Goal: Task Accomplishment & Management: Manage account settings

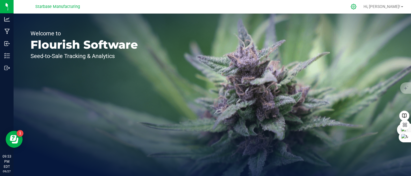
click at [356, 9] on icon at bounding box center [353, 6] width 5 height 5
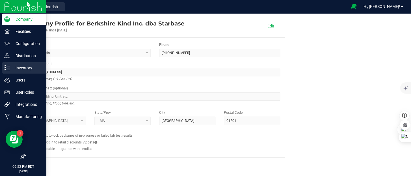
click at [5, 70] on icon at bounding box center [5, 69] width 1 height 1
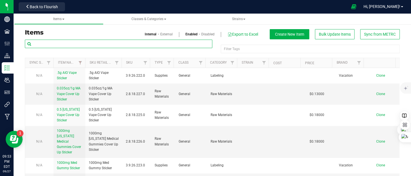
click at [75, 46] on input "text" at bounding box center [118, 44] width 187 height 8
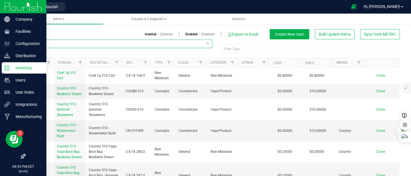
type input "510"
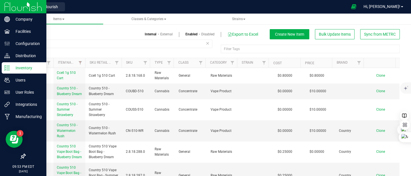
click at [7, 70] on line at bounding box center [7, 70] width 3 height 0
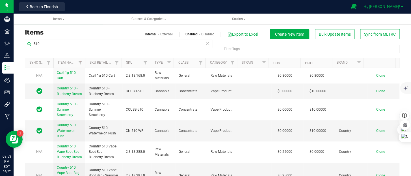
click at [404, 5] on link "Hi, [PERSON_NAME]!" at bounding box center [383, 7] width 44 height 6
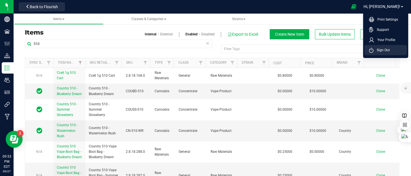
click at [384, 49] on span "Sign Out" at bounding box center [381, 50] width 16 height 6
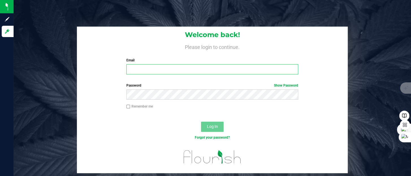
click at [151, 66] on input "Email" at bounding box center [212, 69] width 172 height 10
type input "[PERSON_NAME][EMAIL_ADDRESS][DOMAIN_NAME]"
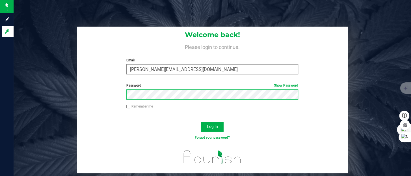
click at [201, 121] on button "Log In" at bounding box center [212, 126] width 23 height 10
